Goal: Information Seeking & Learning: Find specific fact

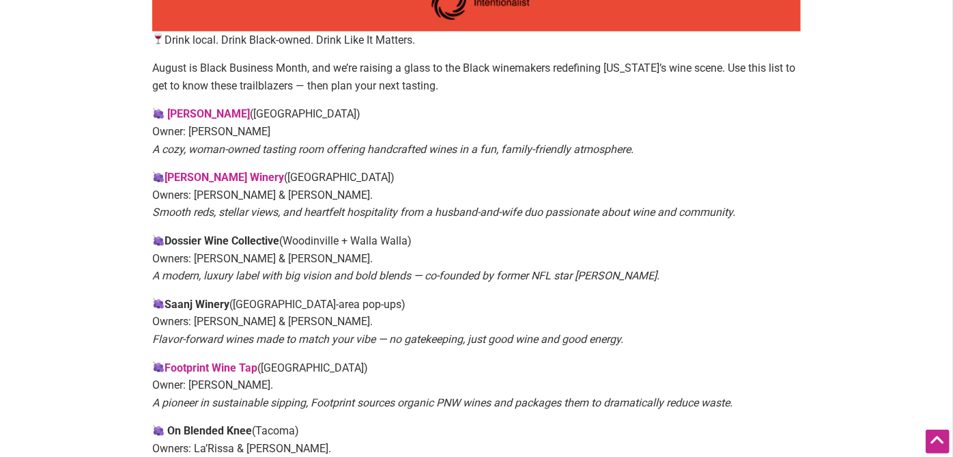
scroll to position [834, 0]
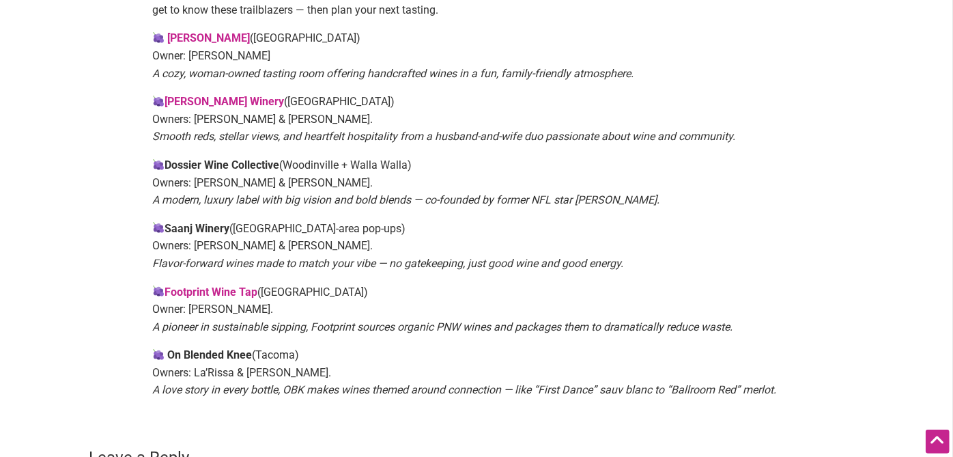
drag, startPoint x: 252, startPoint y: 349, endPoint x: 241, endPoint y: 361, distance: 16.4
click at [237, 361] on p "On Blended Knee (Tacoma) Owners: La’Rissa & [PERSON_NAME]. A love story in ever…" at bounding box center [476, 372] width 648 height 53
click at [241, 361] on p "On Blended Knee (Tacoma) Owners: La’Rissa & [PERSON_NAME]. A love story in ever…" at bounding box center [476, 372] width 648 height 53
drag, startPoint x: 241, startPoint y: 361, endPoint x: 271, endPoint y: 353, distance: 31.1
click at [271, 353] on p "On Blended Knee (Tacoma) Owners: La’Rissa & [PERSON_NAME]. A love story in ever…" at bounding box center [476, 372] width 648 height 53
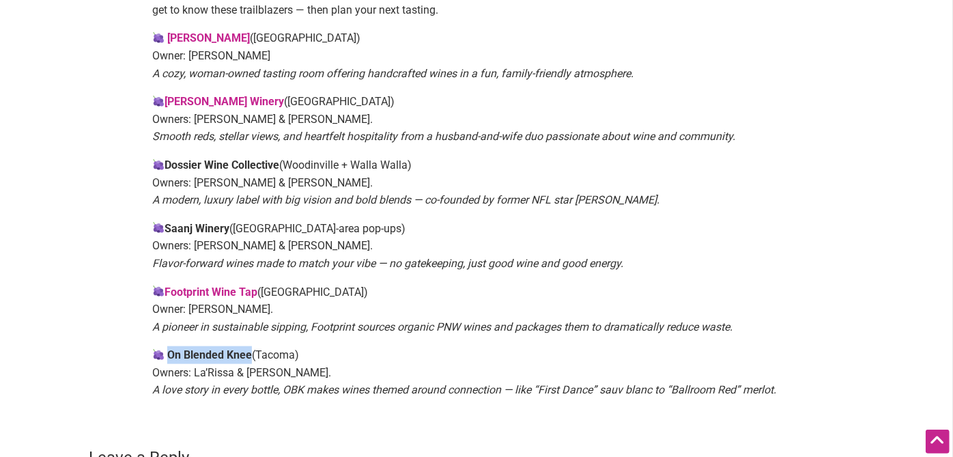
drag, startPoint x: 250, startPoint y: 353, endPoint x: 167, endPoint y: 353, distance: 83.3
click at [167, 353] on strong "On Blended Knee" at bounding box center [209, 354] width 85 height 13
drag, startPoint x: 167, startPoint y: 353, endPoint x: 174, endPoint y: 351, distance: 7.0
copy strong "On Blended Knee"
click at [442, 220] on p "Saanj Winery ([GEOGRAPHIC_DATA]-area pop-ups) Owners: [PERSON_NAME] & [PERSON_N…" at bounding box center [476, 246] width 648 height 53
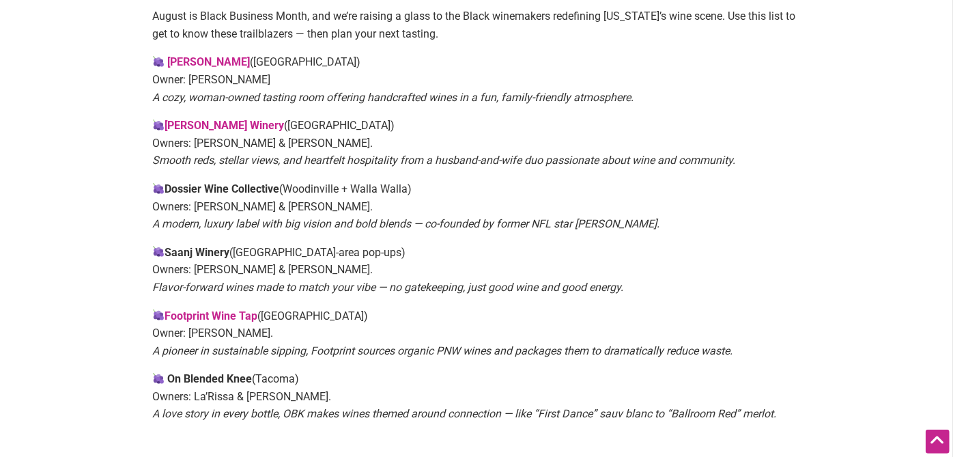
scroll to position [682, 0]
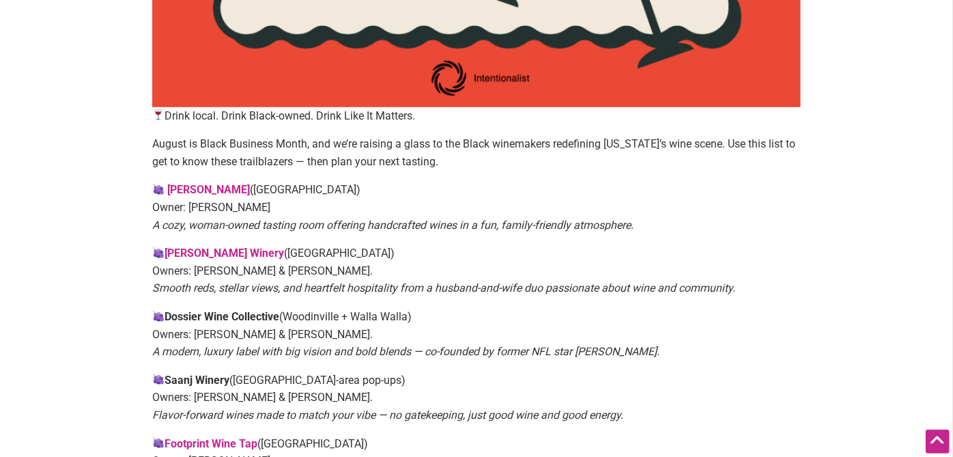
drag, startPoint x: 232, startPoint y: 378, endPoint x: 170, endPoint y: 379, distance: 62.1
click at [170, 379] on p "Saanj Winery ([GEOGRAPHIC_DATA]-area pop-ups) Owners: [PERSON_NAME] & [PERSON_N…" at bounding box center [476, 397] width 648 height 53
copy strong "Saanj Winery"
